Goal: Task Accomplishment & Management: Manage account settings

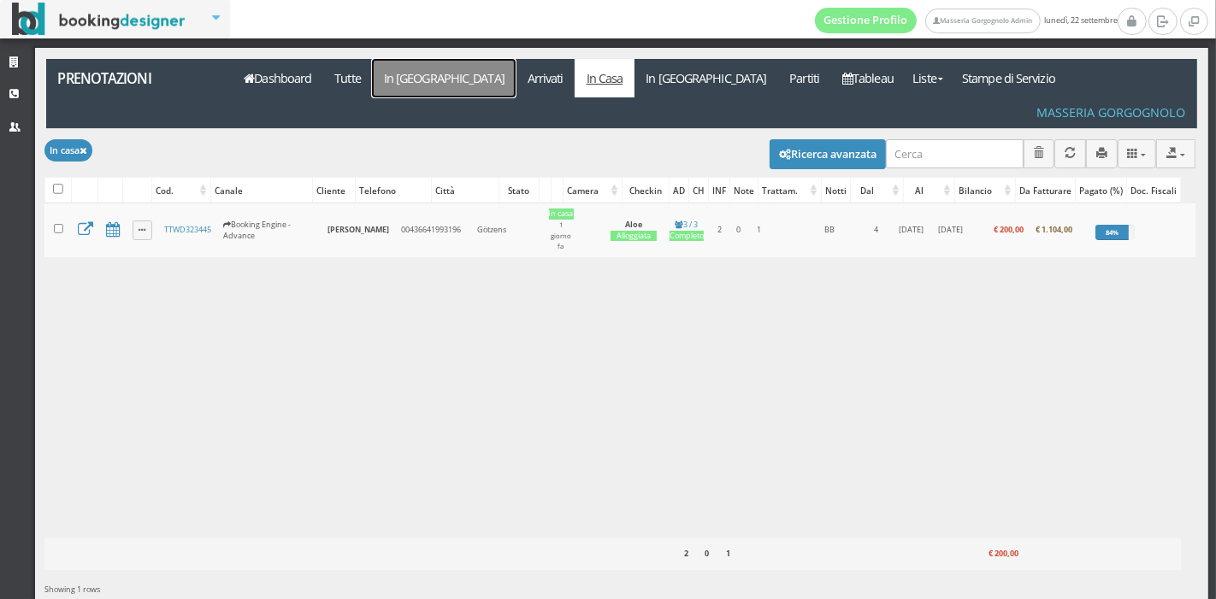
click at [406, 75] on link "In Arrivo" at bounding box center [444, 78] width 144 height 38
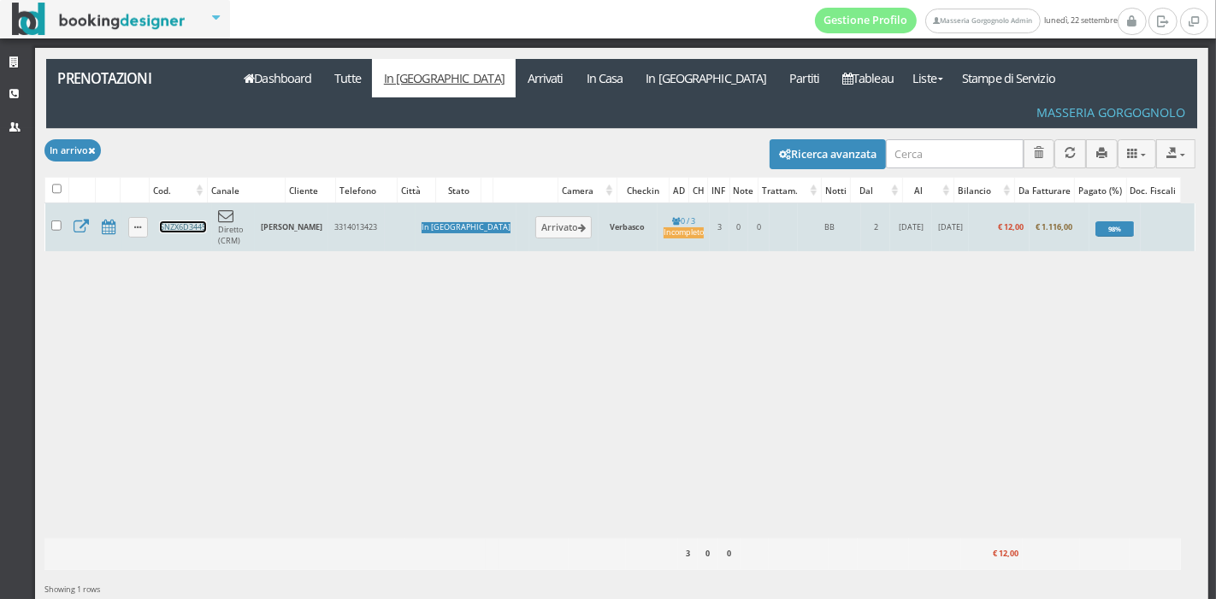
click at [180, 221] on link "SNZX6D3445" at bounding box center [183, 226] width 46 height 11
click at [535, 216] on button "Arrivato" at bounding box center [563, 227] width 57 height 22
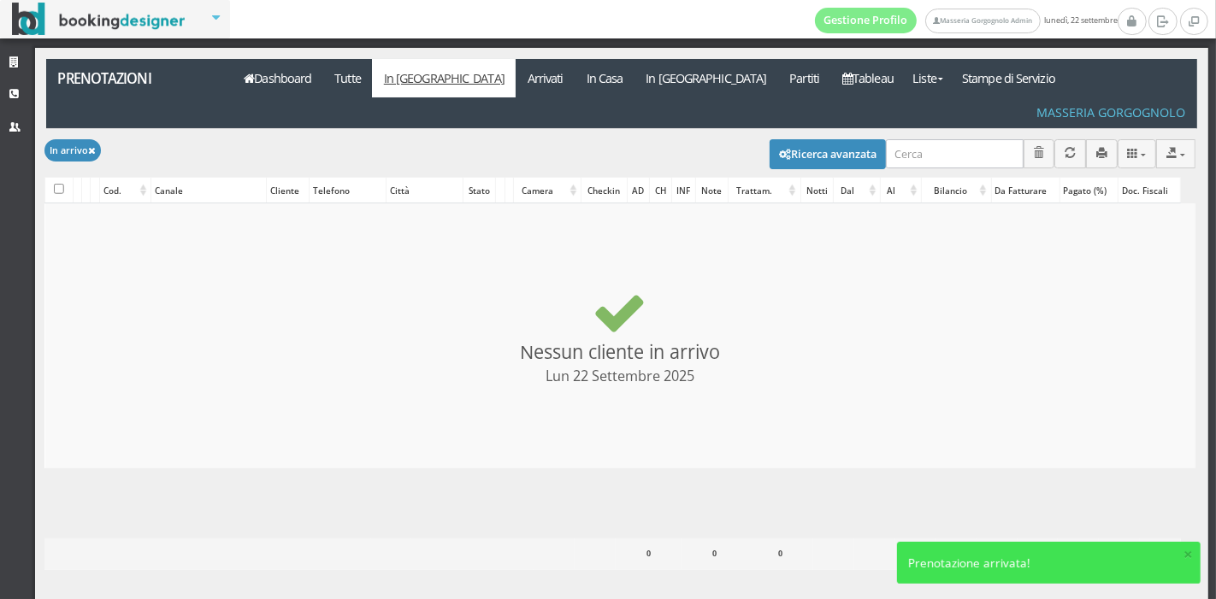
checkbox input "false"
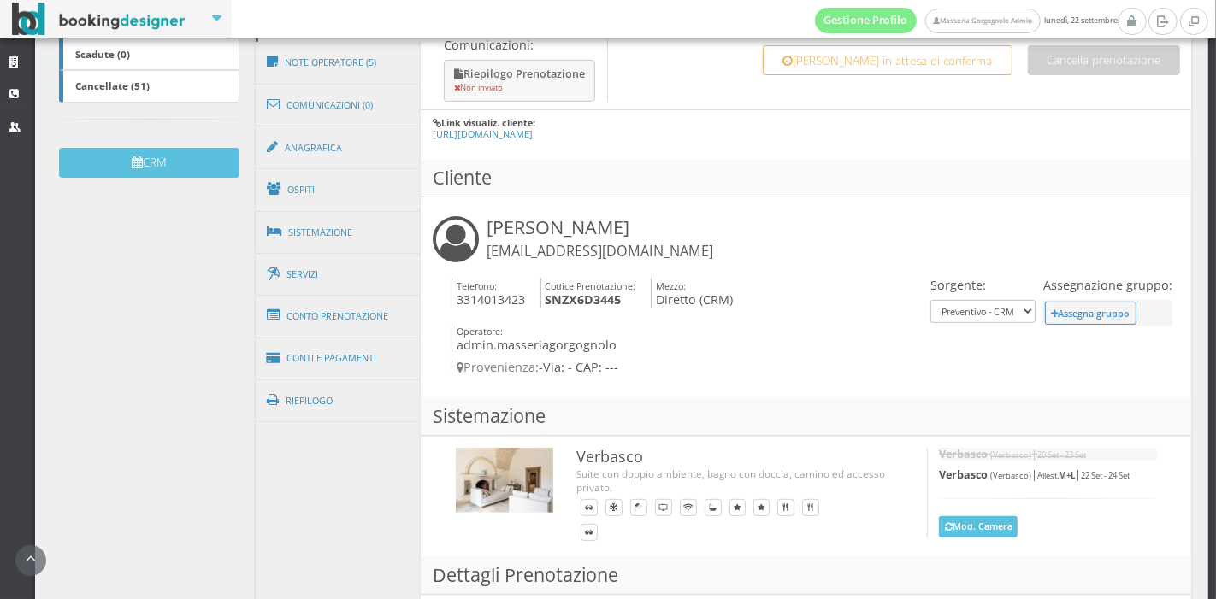
scroll to position [477, 0]
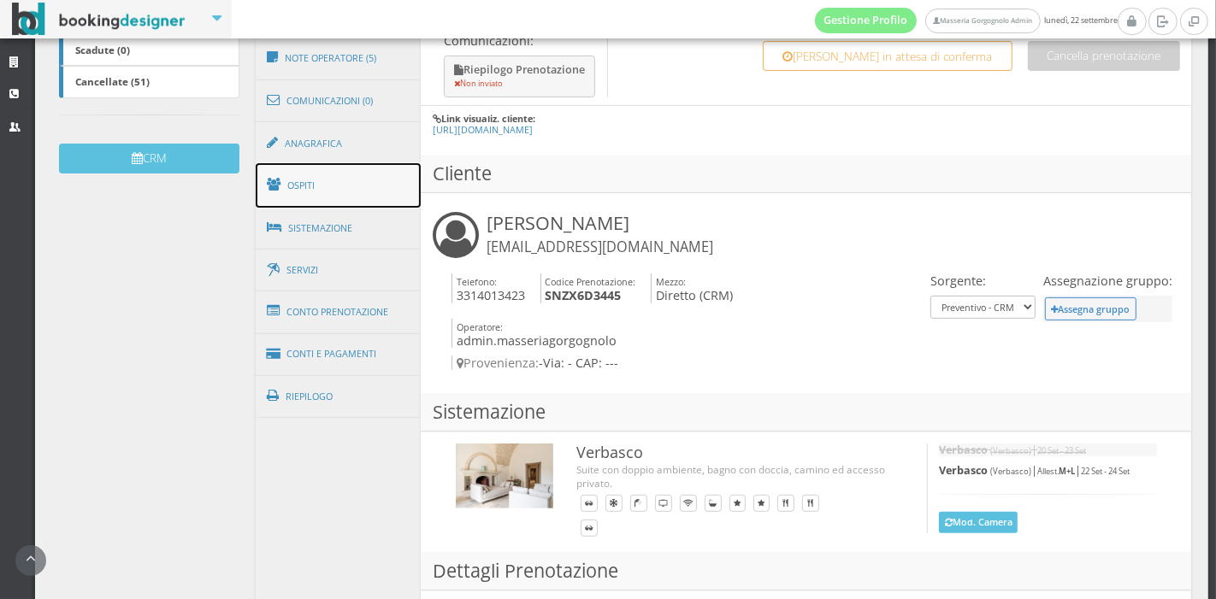
click at [350, 189] on link "Ospiti" at bounding box center [339, 185] width 166 height 44
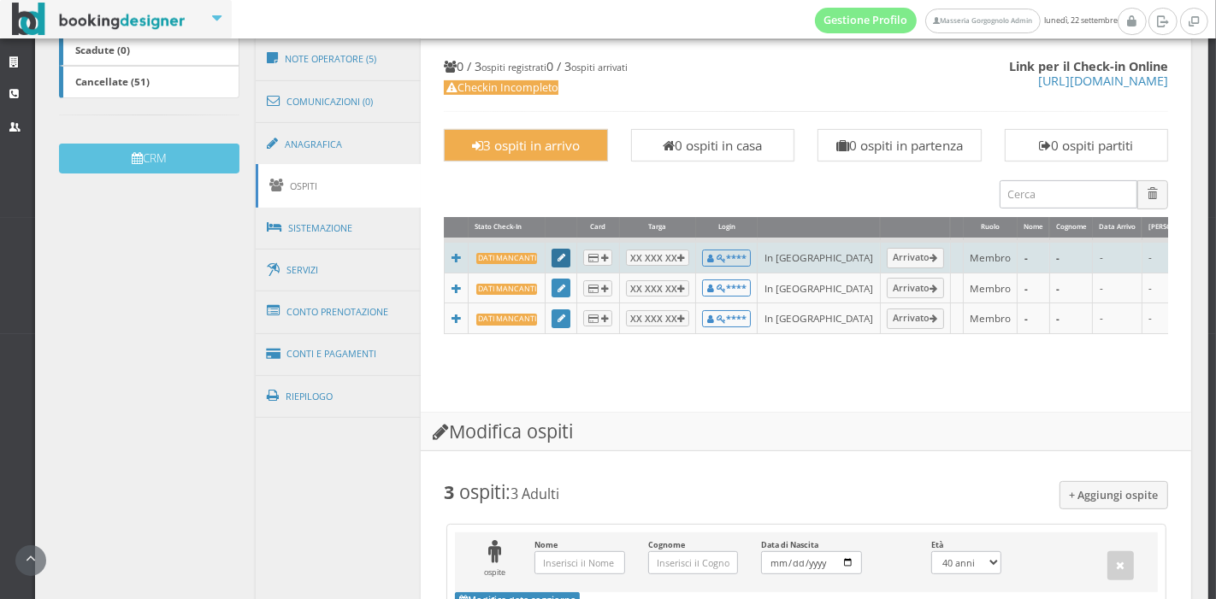
click at [559, 259] on icon at bounding box center [561, 258] width 8 height 9
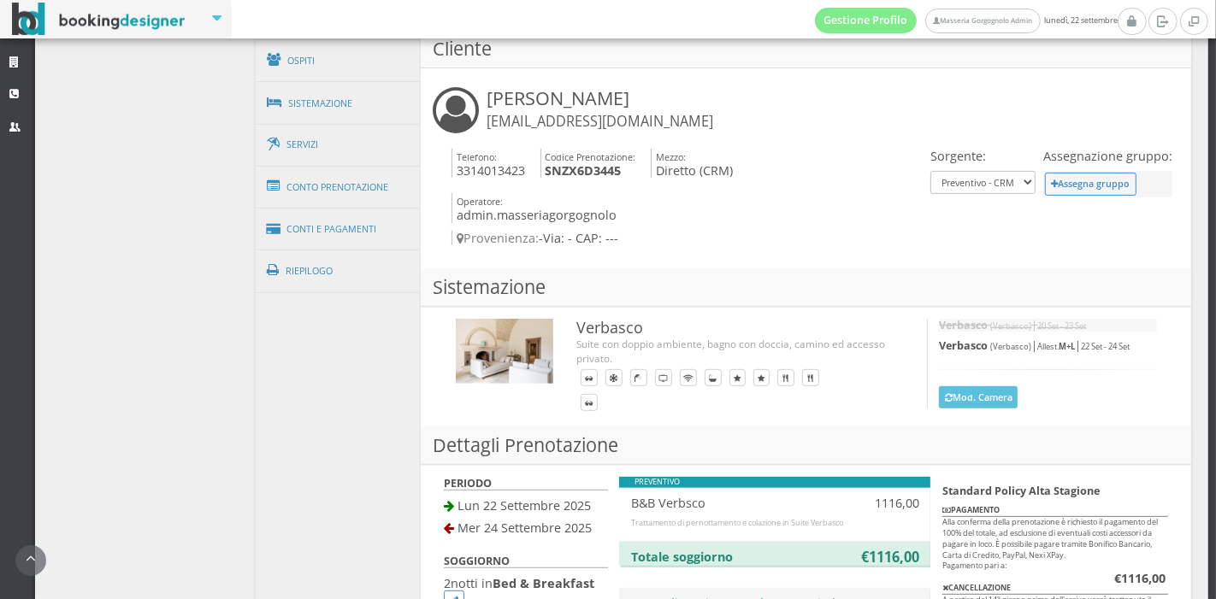
scroll to position [691, 0]
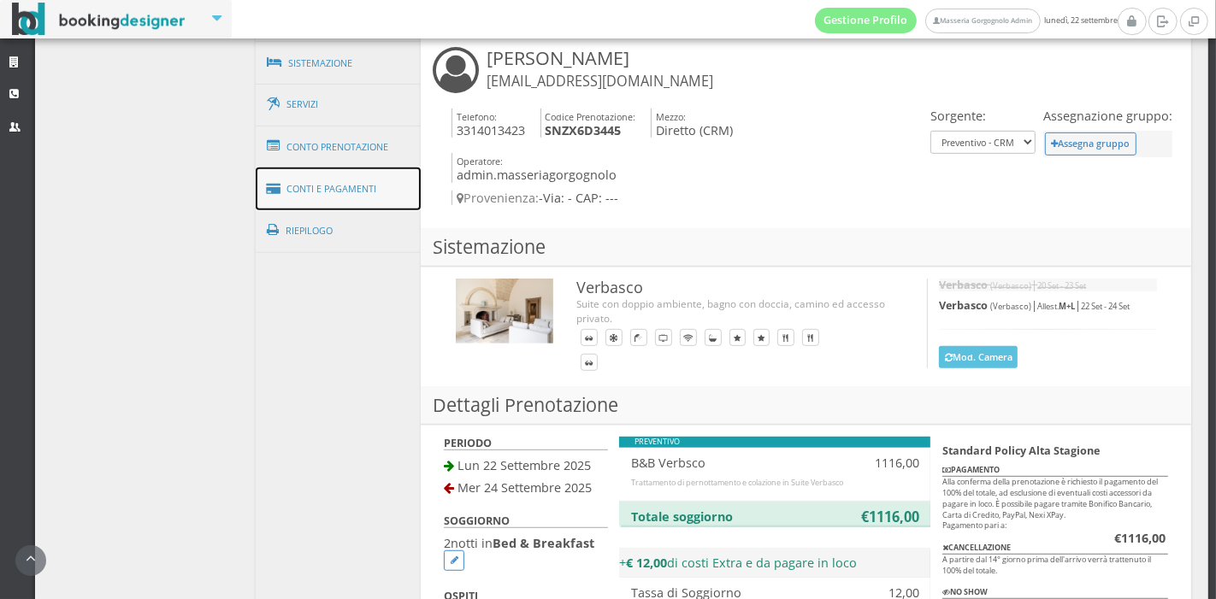
click at [380, 179] on link "Conti e Pagamenti" at bounding box center [339, 190] width 166 height 44
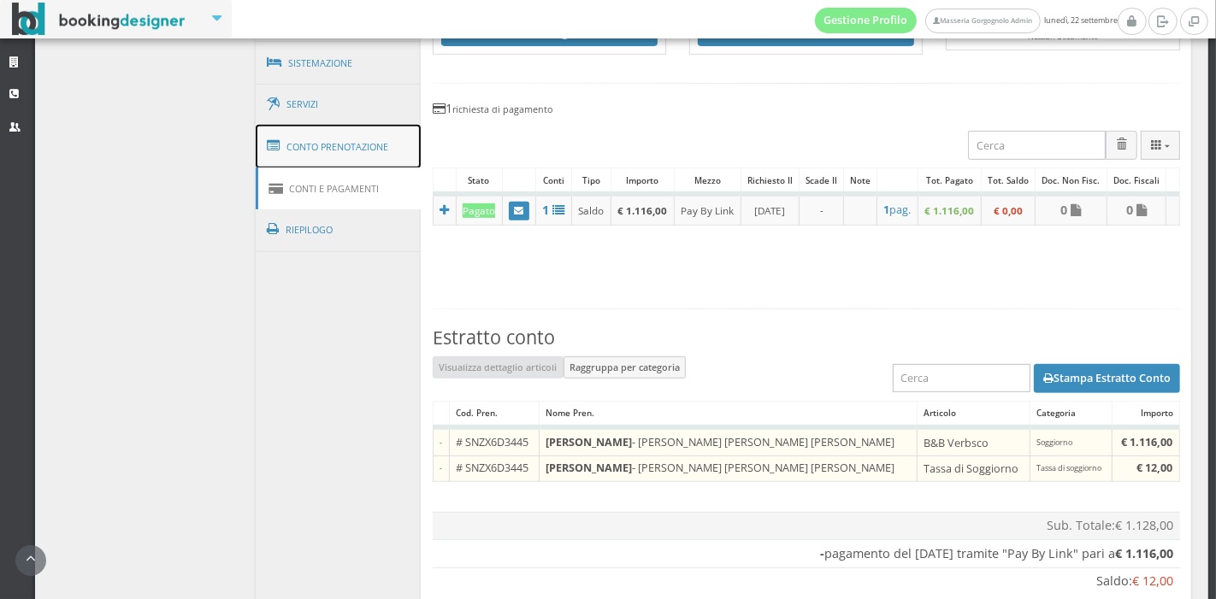
click at [378, 127] on link "Conto Prenotazione" at bounding box center [339, 147] width 166 height 44
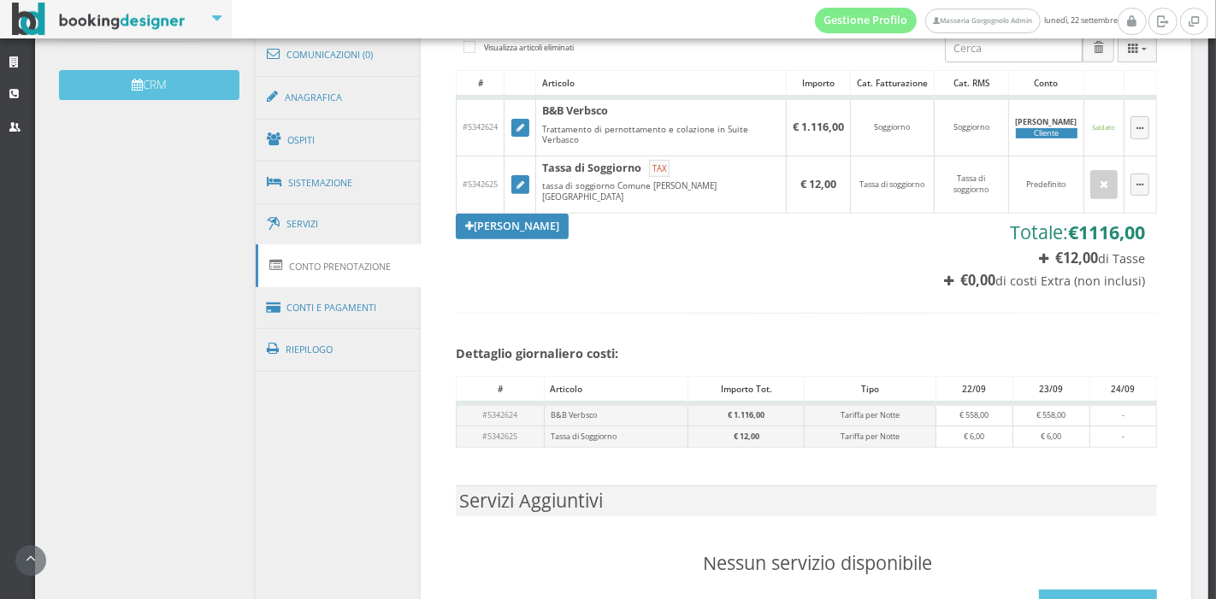
scroll to position [550, 0]
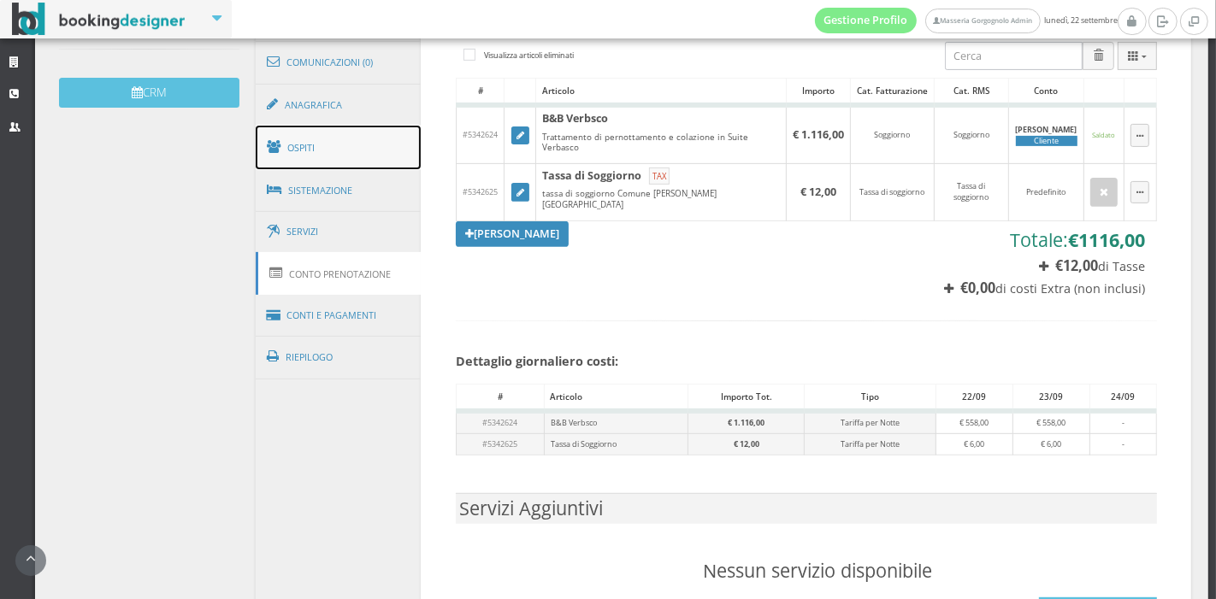
click at [374, 133] on link "Ospiti" at bounding box center [339, 148] width 166 height 44
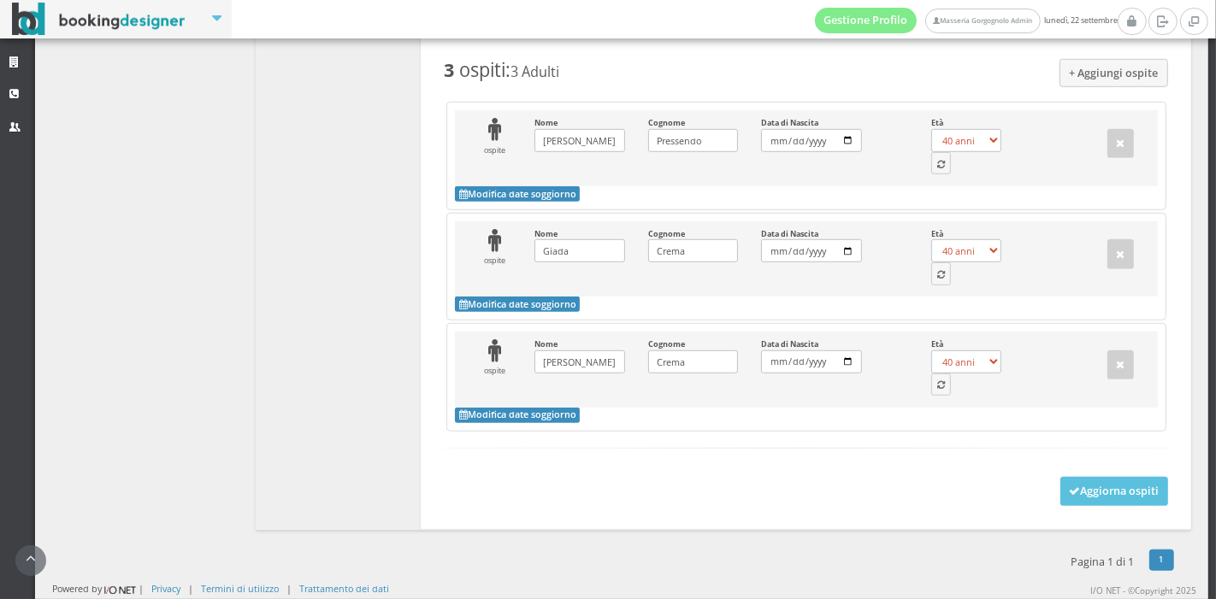
scroll to position [1004, 0]
click at [931, 174] on button "button" at bounding box center [941, 163] width 21 height 22
select select "53"
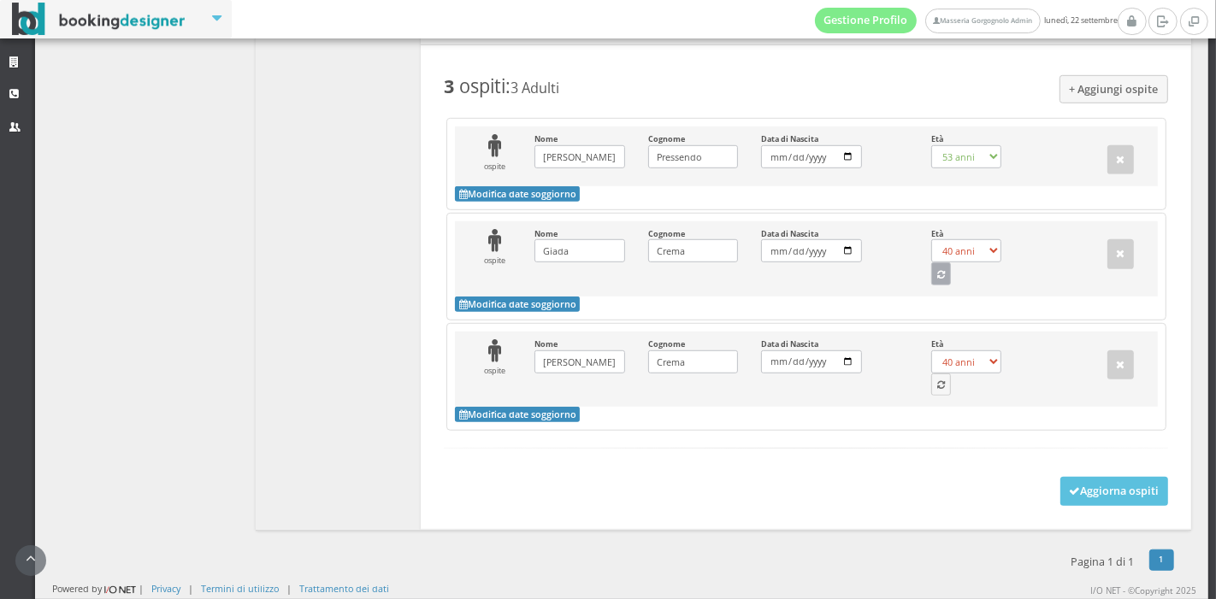
click at [938, 281] on button "button" at bounding box center [941, 273] width 21 height 22
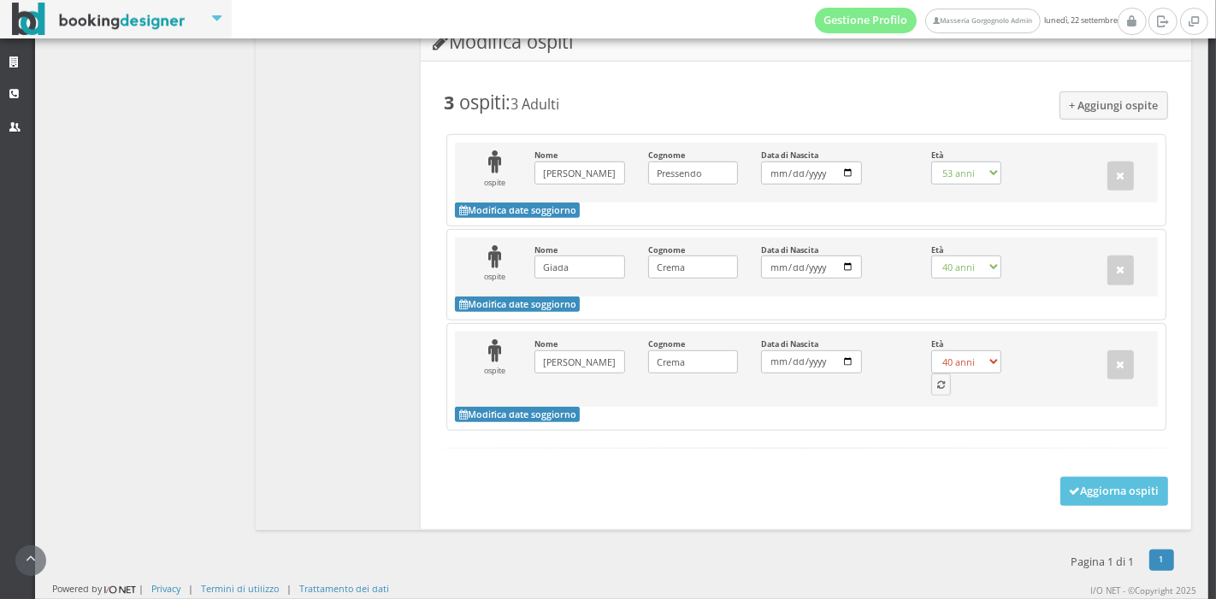
select select "26"
click at [935, 389] on button "button" at bounding box center [941, 385] width 21 height 22
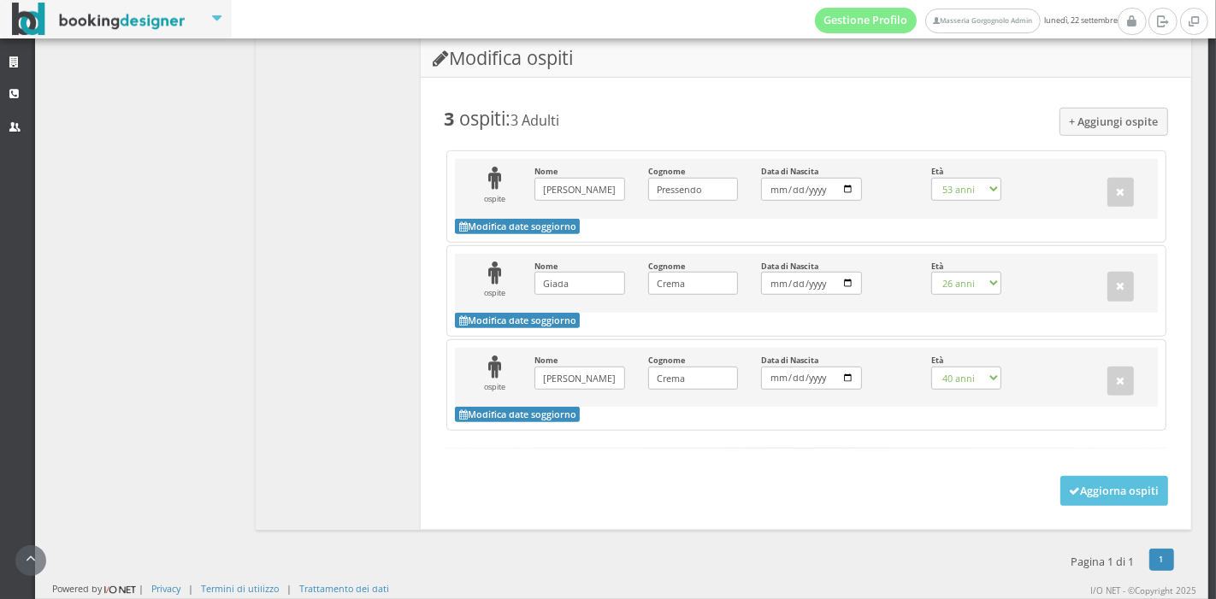
select select "59"
click at [1074, 497] on button "Aggiorna ospiti" at bounding box center [1114, 490] width 109 height 29
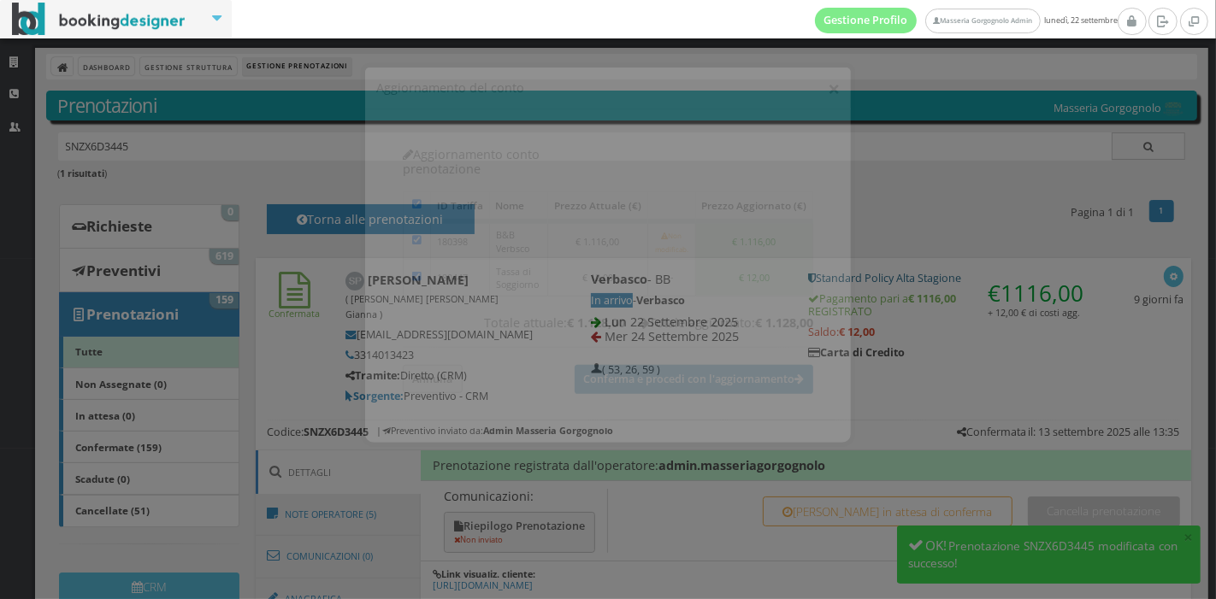
click at [830, 78] on button "×" at bounding box center [833, 74] width 12 height 21
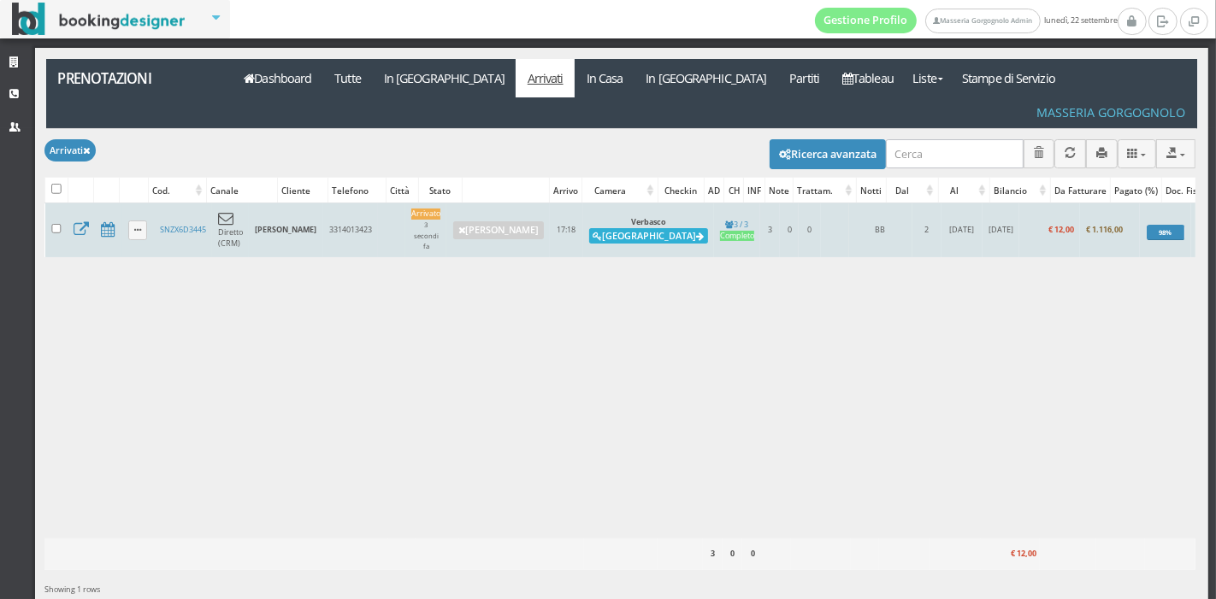
click at [625, 228] on button "[GEOGRAPHIC_DATA]" at bounding box center [648, 235] width 119 height 15
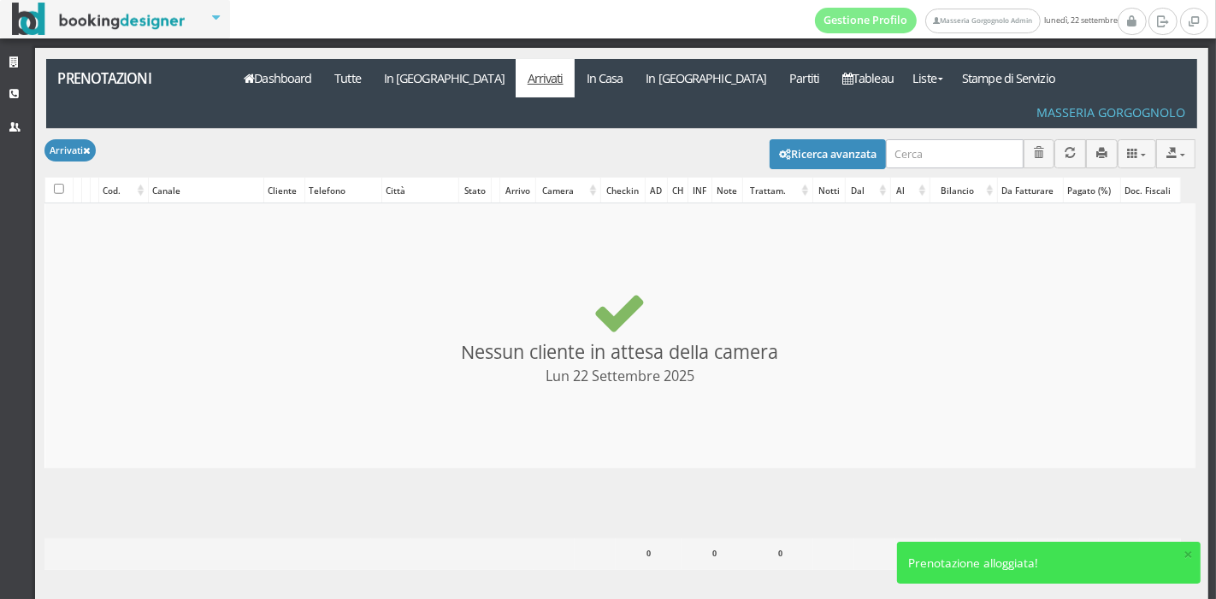
checkbox input "false"
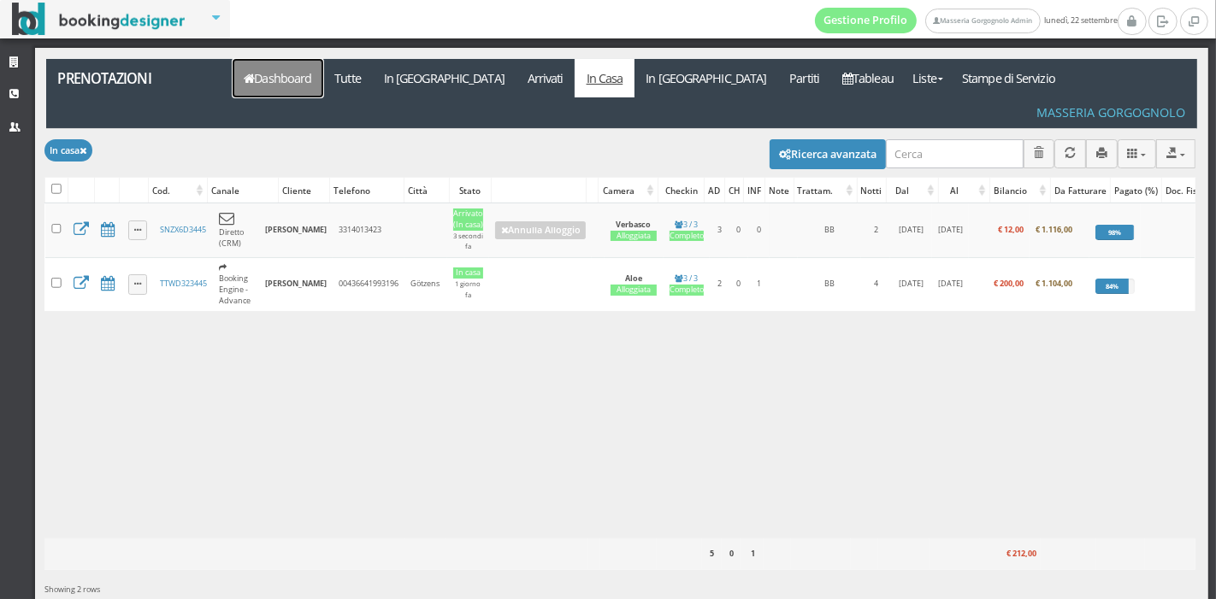
click at [276, 75] on link "Dashboard" at bounding box center [278, 78] width 91 height 38
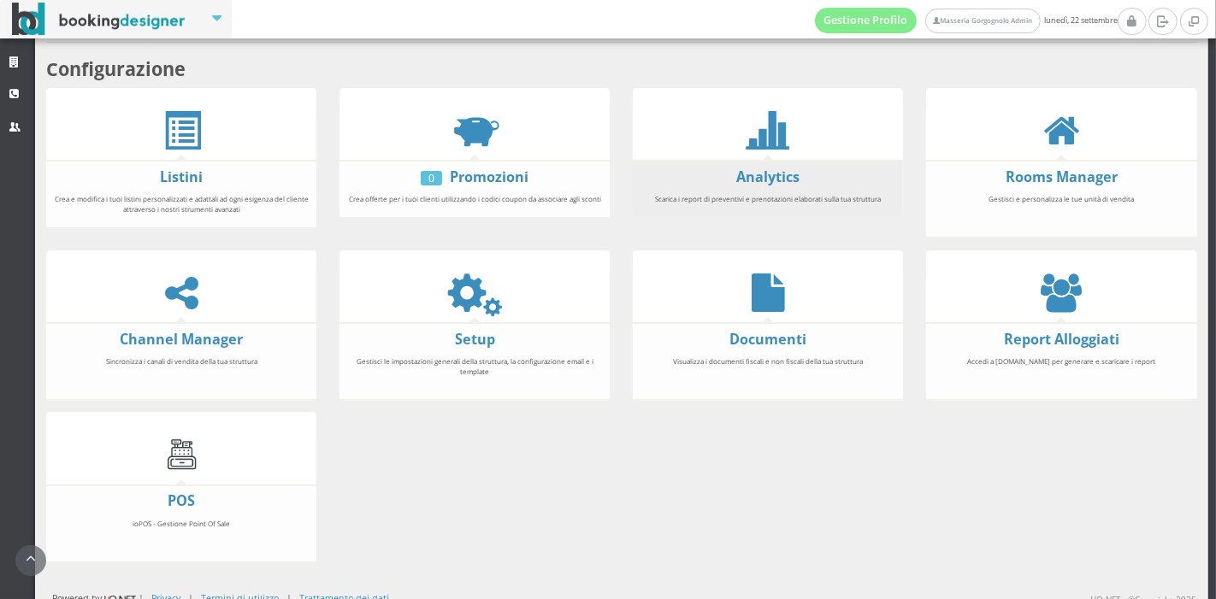
scroll to position [312, 0]
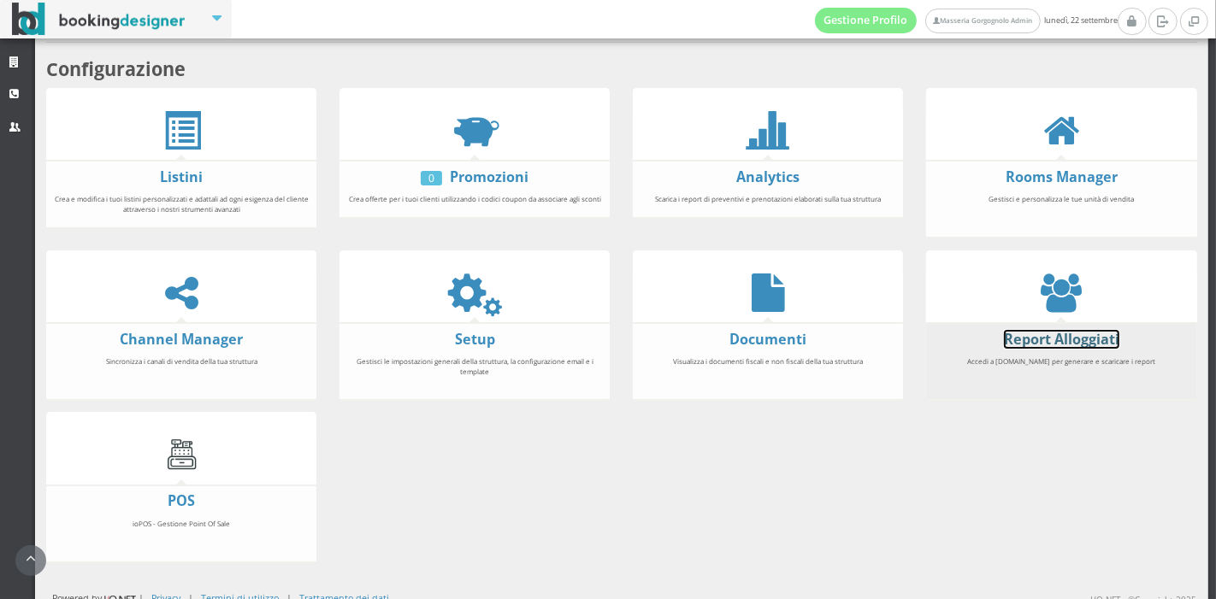
click at [1102, 340] on link "Report Alloggiati" at bounding box center [1061, 339] width 115 height 19
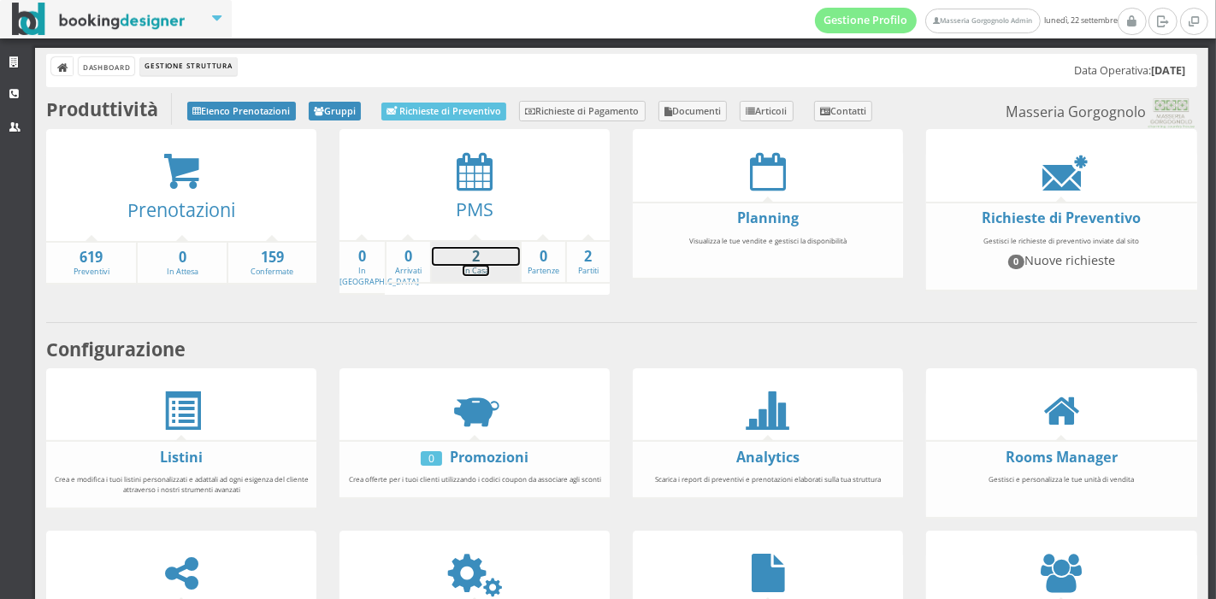
click at [472, 262] on strong "2" at bounding box center [476, 257] width 88 height 20
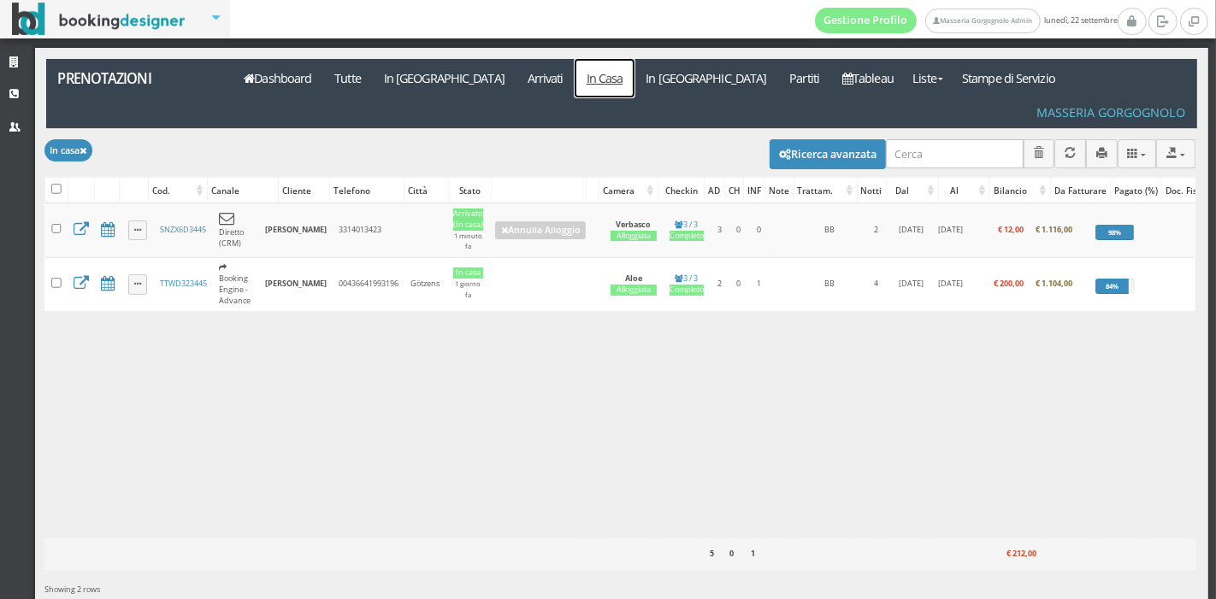
click at [574, 72] on link "In Casa" at bounding box center [604, 78] width 60 height 38
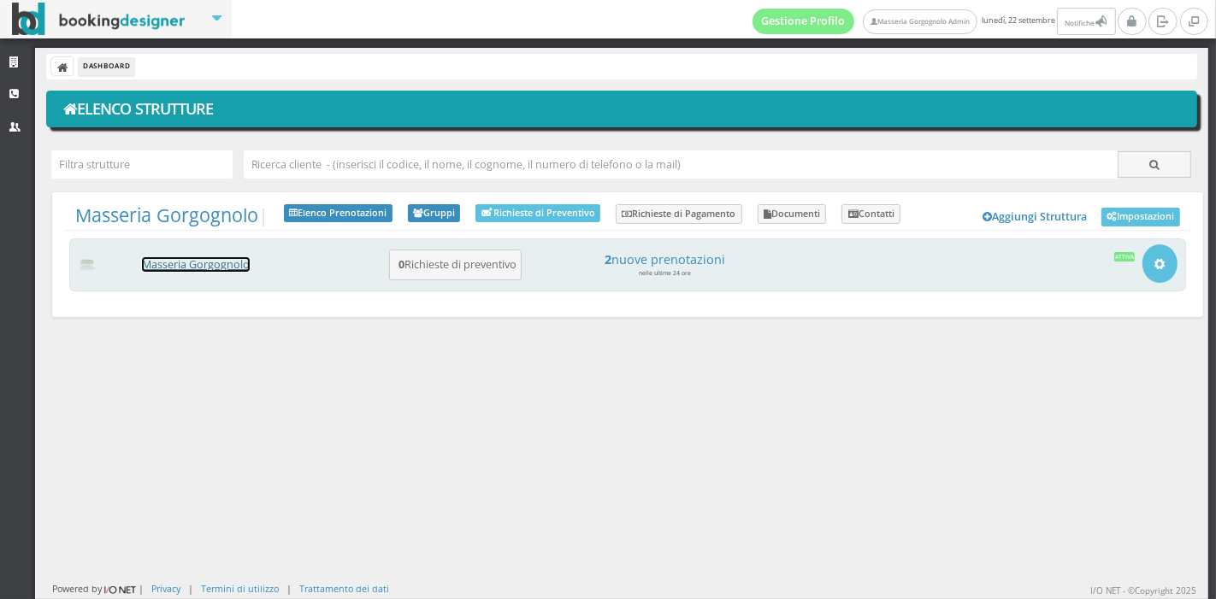
click at [168, 265] on link "Masseria Gorgognolo" at bounding box center [196, 264] width 108 height 15
